Goal: Book appointment/travel/reservation

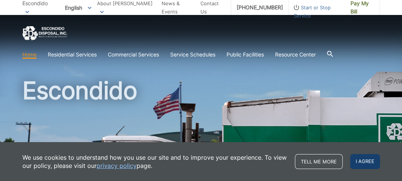
click at [367, 162] on span "I agree" at bounding box center [365, 161] width 30 height 15
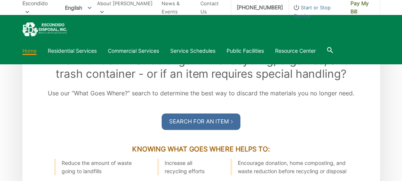
scroll to position [866, 0]
click at [332, 48] on icon at bounding box center [329, 50] width 6 height 6
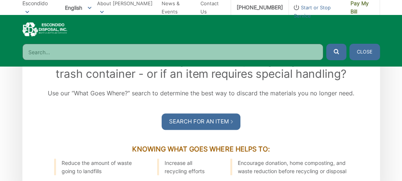
click at [53, 50] on input "Search" at bounding box center [172, 52] width 301 height 16
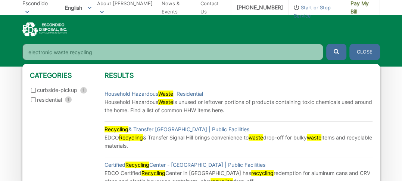
type input "electronic waste recycling"
click at [326, 44] on button "submit" at bounding box center [336, 52] width 20 height 16
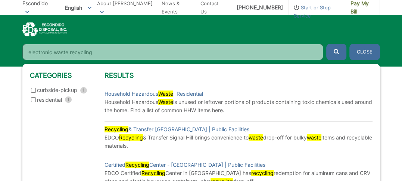
scroll to position [322, 0]
click at [312, 51] on input "electronic waste recycling" at bounding box center [172, 52] width 301 height 16
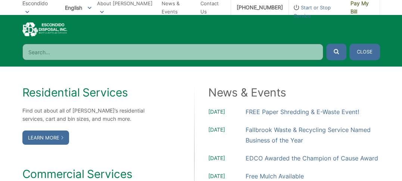
scroll to position [593, 0]
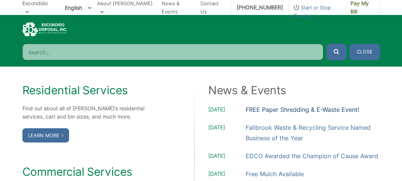
click at [256, 106] on link "FREE Paper Shredding & E-Waste Event!" at bounding box center [301, 109] width 113 height 10
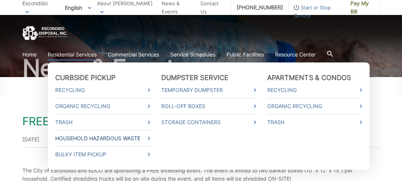
scroll to position [54, 0]
click at [110, 137] on link "Household Hazardous Waste" at bounding box center [102, 138] width 95 height 8
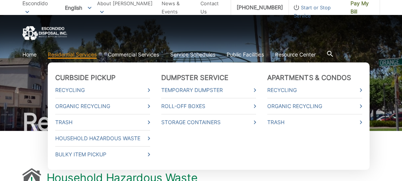
drag, startPoint x: 200, startPoint y: 157, endPoint x: 68, endPoint y: 54, distance: 166.7
click at [68, 54] on link "Residential Services" at bounding box center [72, 54] width 49 height 8
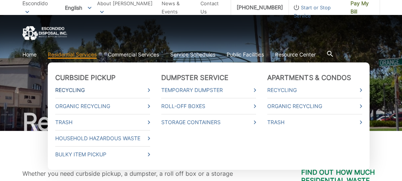
click at [72, 90] on link "Recycling" at bounding box center [102, 90] width 95 height 8
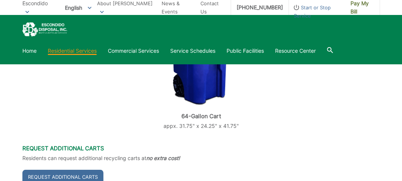
scroll to position [236, 0]
click at [32, 50] on link "Home" at bounding box center [29, 51] width 14 height 8
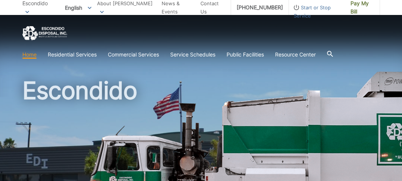
click at [333, 50] on div at bounding box center [330, 54] width 6 height 14
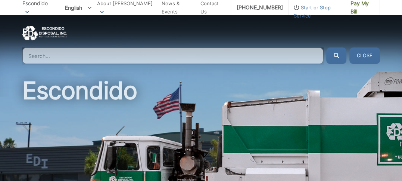
click at [51, 54] on input "Search" at bounding box center [172, 55] width 301 height 16
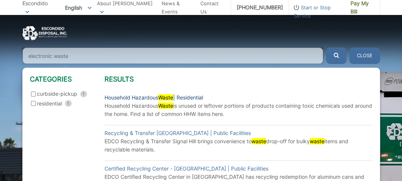
type input "electronic waste"
click at [169, 96] on mark "Waste" at bounding box center [165, 97] width 15 height 6
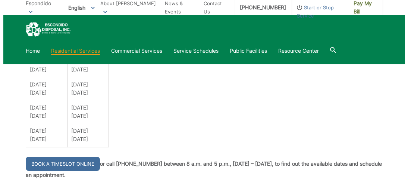
scroll to position [568, 0]
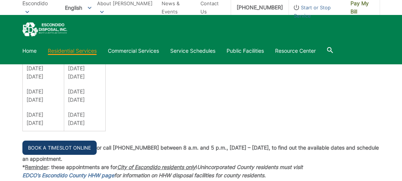
click at [87, 145] on link "Book a Timeslot Online" at bounding box center [59, 147] width 74 height 14
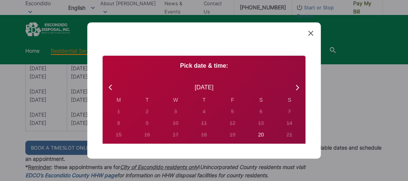
click at [173, 100] on div "W" at bounding box center [176, 100] width 28 height 8
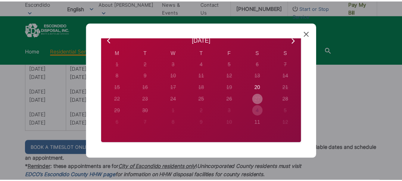
scroll to position [32, 0]
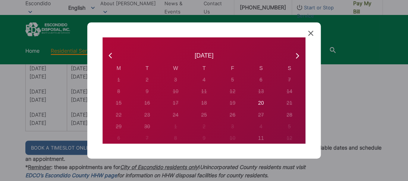
click at [310, 28] on div "Created with Sketch. Book Appointment Bringing anyone with you? Number of Addit…" at bounding box center [203, 90] width 233 height 136
click at [309, 32] on icon at bounding box center [310, 33] width 5 height 5
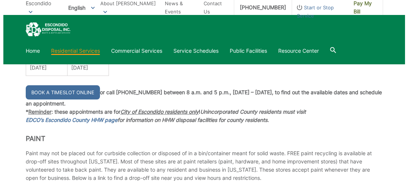
scroll to position [623, 0]
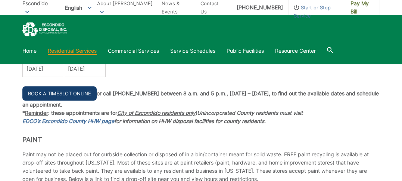
click at [55, 93] on link "Book a Timeslot Online" at bounding box center [59, 93] width 74 height 14
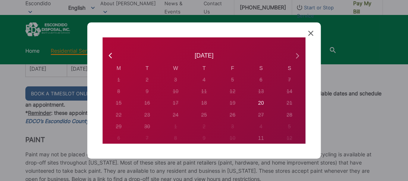
click at [292, 54] on icon at bounding box center [297, 56] width 10 height 10
click at [110, 54] on icon at bounding box center [111, 56] width 10 height 10
click at [120, 84] on div "20" at bounding box center [118, 80] width 3 height 8
radio input "true"
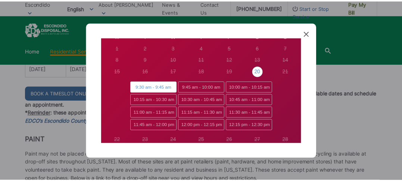
scroll to position [63, 0]
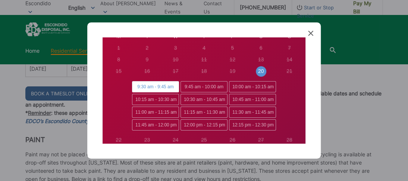
click at [309, 31] on icon at bounding box center [310, 33] width 5 height 5
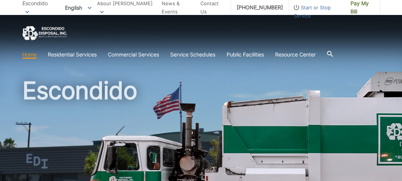
click at [71, 55] on link "Residential Services" at bounding box center [72, 54] width 49 height 8
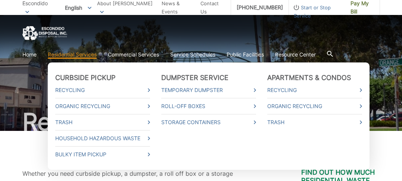
click at [70, 54] on link "Residential Services" at bounding box center [72, 54] width 49 height 8
click at [66, 137] on link "Household Hazardous Waste" at bounding box center [102, 138] width 95 height 8
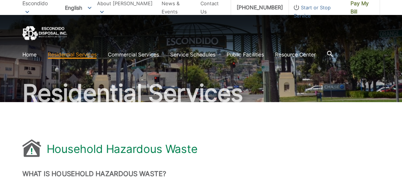
scroll to position [81, 0]
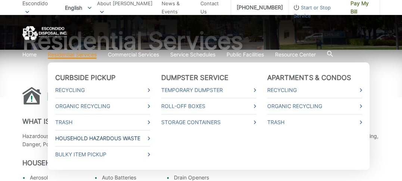
click at [82, 136] on link "Household Hazardous Waste" at bounding box center [102, 138] width 95 height 8
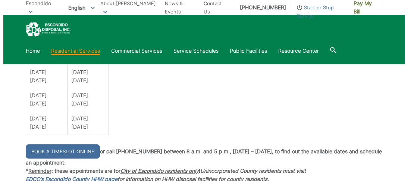
scroll to position [568, 0]
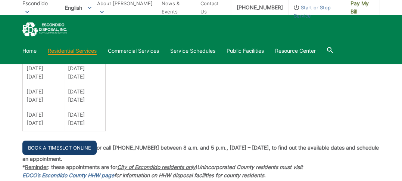
click at [69, 150] on link "Book a Timeslot Online" at bounding box center [59, 147] width 74 height 14
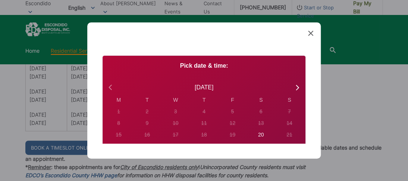
click at [107, 88] on icon at bounding box center [111, 87] width 10 height 10
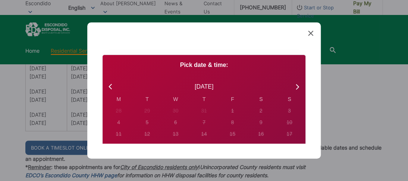
scroll to position [0, 0]
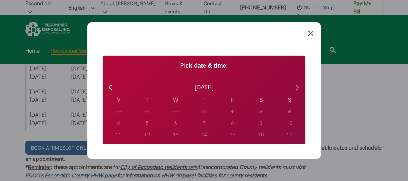
click at [292, 87] on icon at bounding box center [297, 87] width 10 height 10
click at [120, 115] on div "20" at bounding box center [118, 111] width 3 height 8
radio input "true"
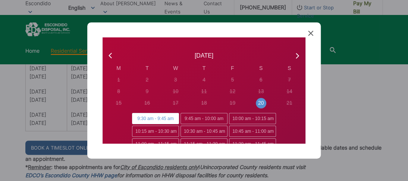
click at [150, 117] on span "9:30 am - 9:45 am" at bounding box center [155, 118] width 47 height 11
click at [137, 117] on input "9:30 am - 9:45 am" at bounding box center [134, 115] width 5 height 5
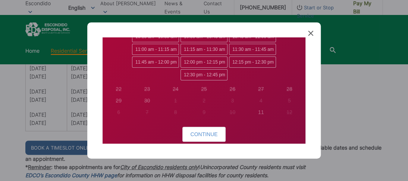
scroll to position [121, 0]
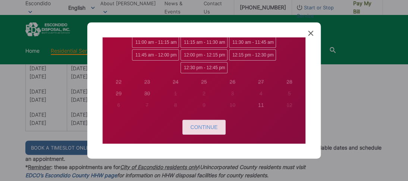
click at [194, 122] on button "Continue" at bounding box center [203, 126] width 43 height 15
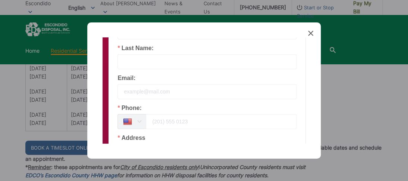
click at [139, 60] on input "text" at bounding box center [206, 61] width 179 height 15
type input "Soto"
type input "David"
type input "so7dv@aol.com"
type input "2349 Pine Valley Glen"
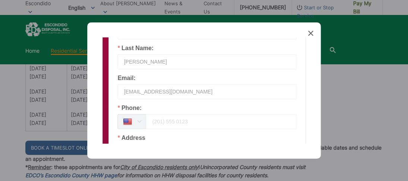
click at [194, 122] on input "tel" at bounding box center [221, 121] width 151 height 15
drag, startPoint x: 189, startPoint y: 119, endPoint x: 136, endPoint y: 119, distance: 52.6
click at [136, 119] on div "Afghanistan +93 Albania +355 Algeria +213 American Samoa +1 Andorra +376 Angola…" at bounding box center [206, 121] width 179 height 15
click at [222, 123] on input "17608558062" at bounding box center [221, 121] width 151 height 15
type input "17608558062"
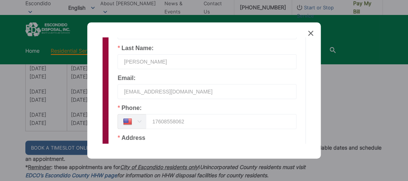
click at [173, 138] on div "Address 2349 Pine Valley Glen" at bounding box center [206, 147] width 179 height 24
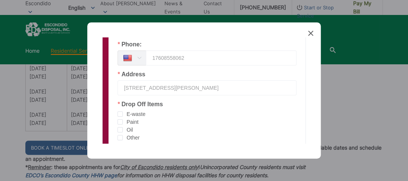
scroll to position [185, 0]
click at [118, 111] on span "checkbox-group" at bounding box center [119, 113] width 5 height 5
click at [123, 111] on input "E-waste" at bounding box center [123, 111] width 0 height 0
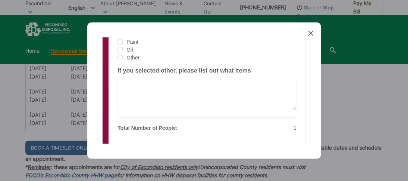
scroll to position [309, 0]
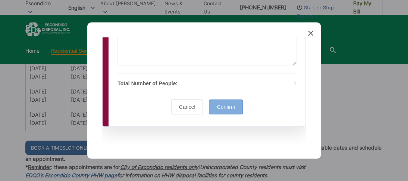
click at [217, 108] on span "Confirm" at bounding box center [226, 107] width 18 height 6
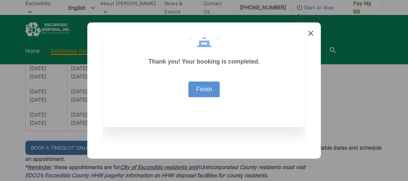
scroll to position [82, 0]
click at [204, 90] on link "Finish" at bounding box center [204, 89] width 16 height 6
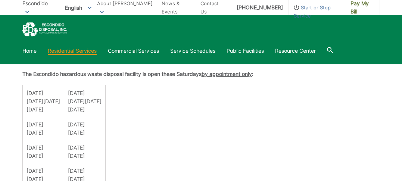
scroll to position [487, 0]
